Goal: Consume media (video, audio): Consume media (video, audio)

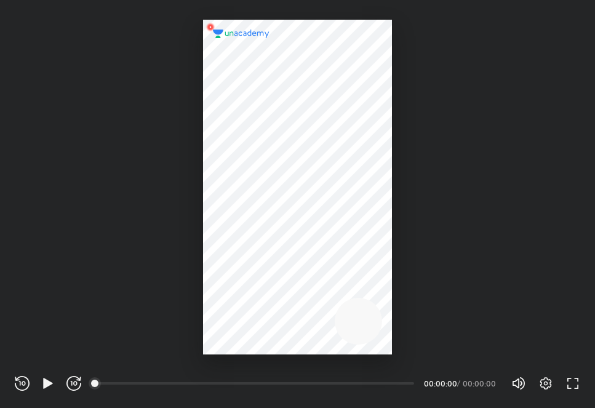
scroll to position [408, 595]
click at [41, 381] on icon "button" at bounding box center [48, 383] width 15 height 15
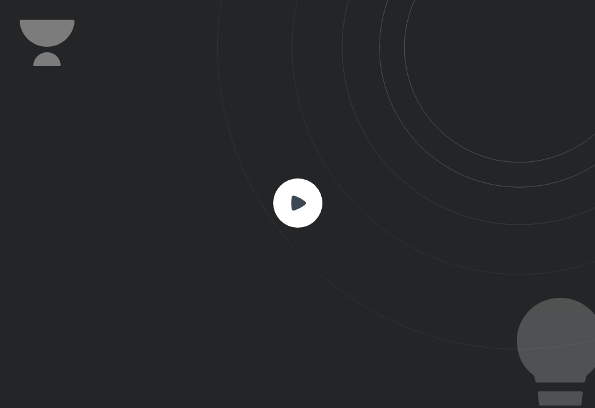
click at [296, 210] on rect at bounding box center [297, 202] width 49 height 49
click at [295, 197] on icon at bounding box center [298, 202] width 15 height 15
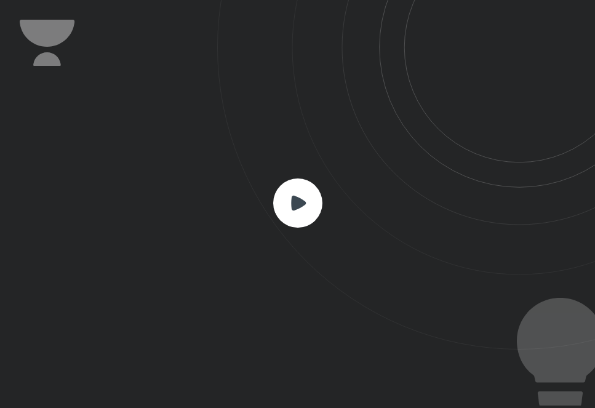
click at [295, 171] on icon at bounding box center [406, 174] width 378 height 349
click at [295, 205] on icon at bounding box center [298, 202] width 15 height 15
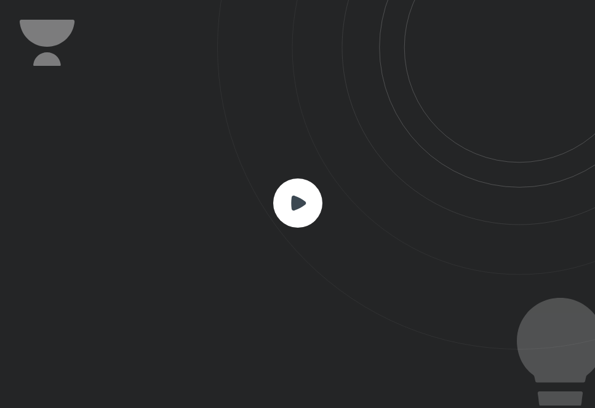
click at [295, 205] on icon at bounding box center [298, 202] width 15 height 15
click at [330, 270] on div at bounding box center [297, 204] width 595 height 408
